Goal: Entertainment & Leisure: Browse casually

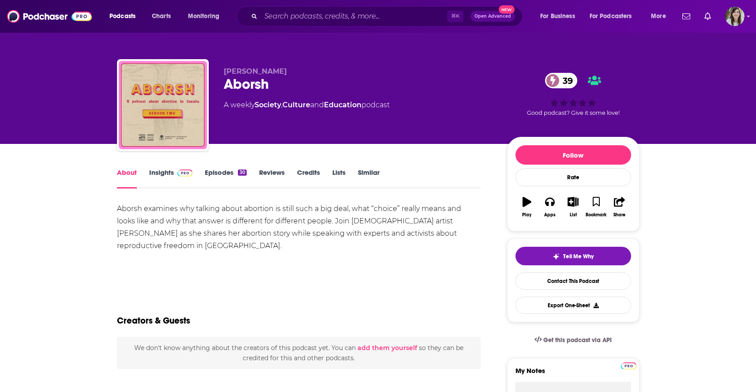
click at [222, 172] on link "Episodes 30" at bounding box center [225, 178] width 41 height 20
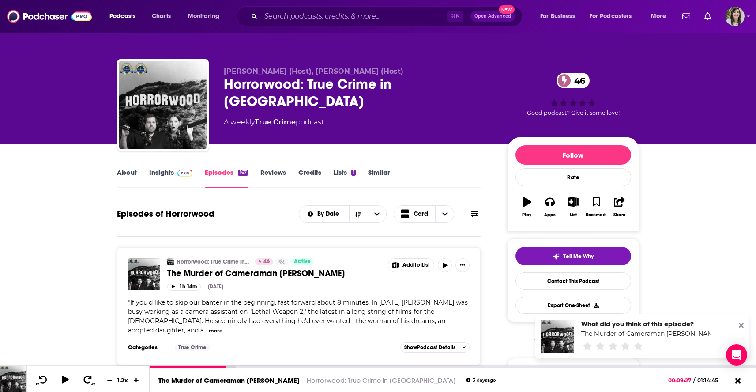
scroll to position [106, 0]
